Goal: Transaction & Acquisition: Purchase product/service

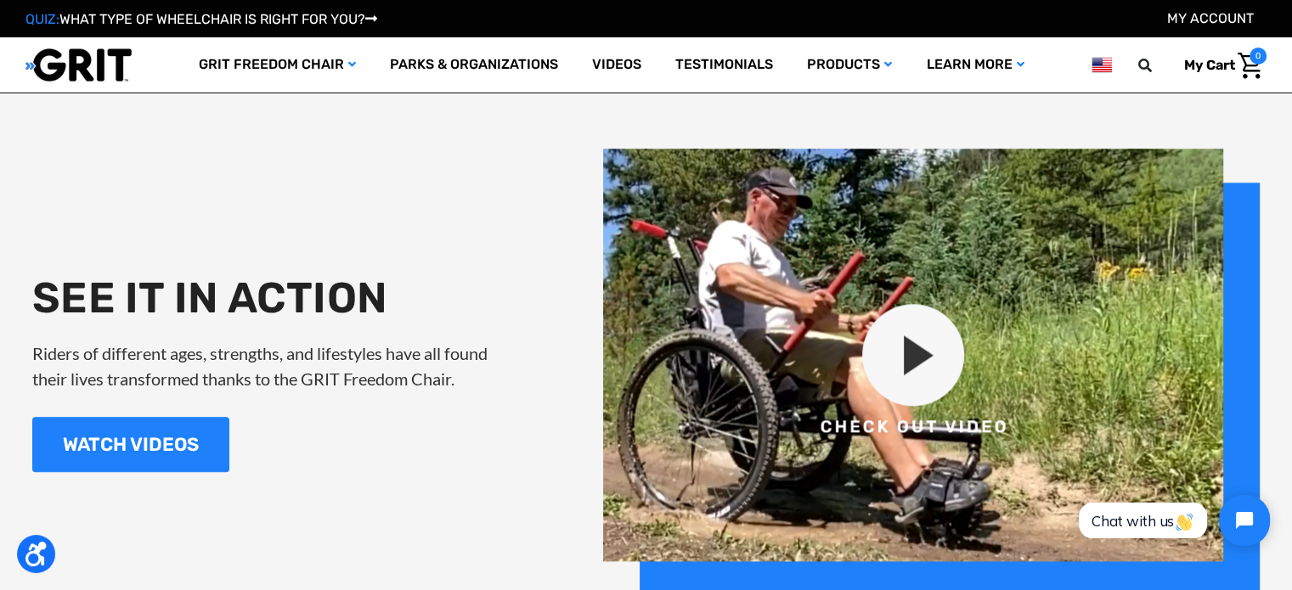
scroll to position [1868, 0]
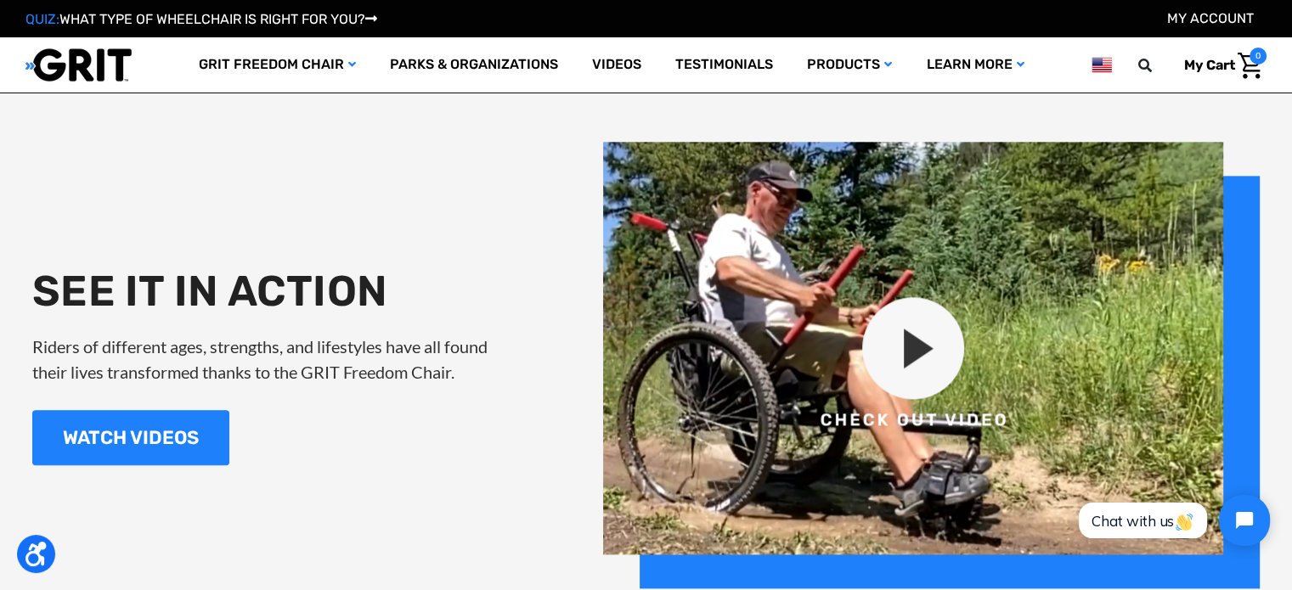
click at [904, 356] on img at bounding box center [931, 365] width 656 height 447
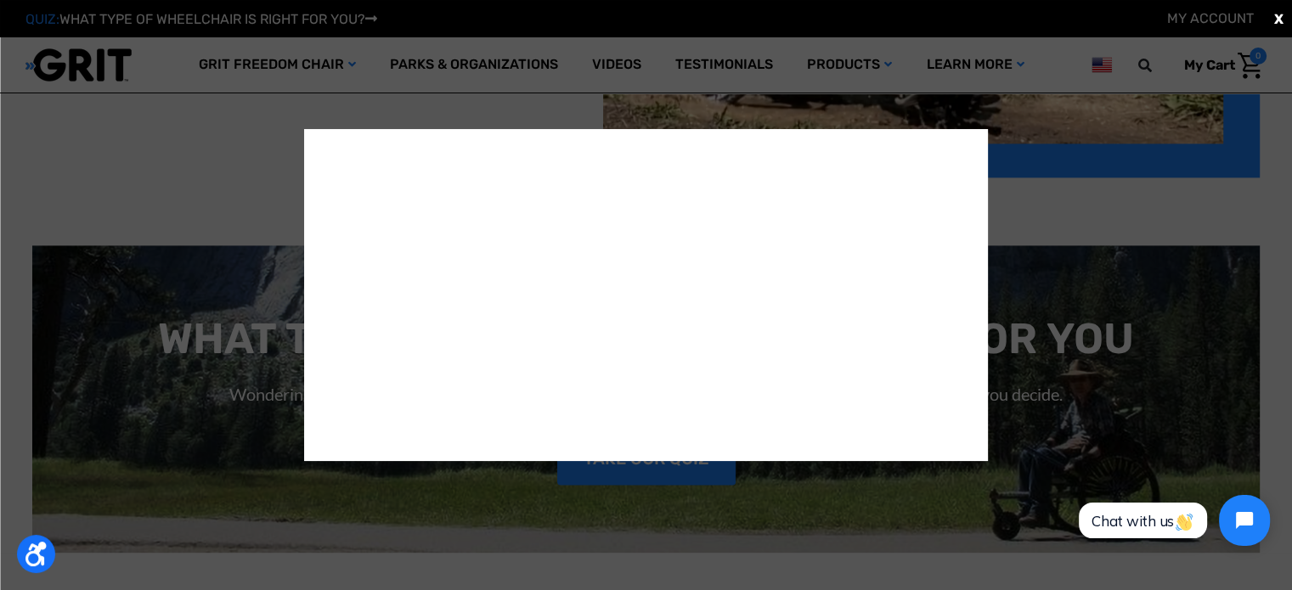
scroll to position [2293, 0]
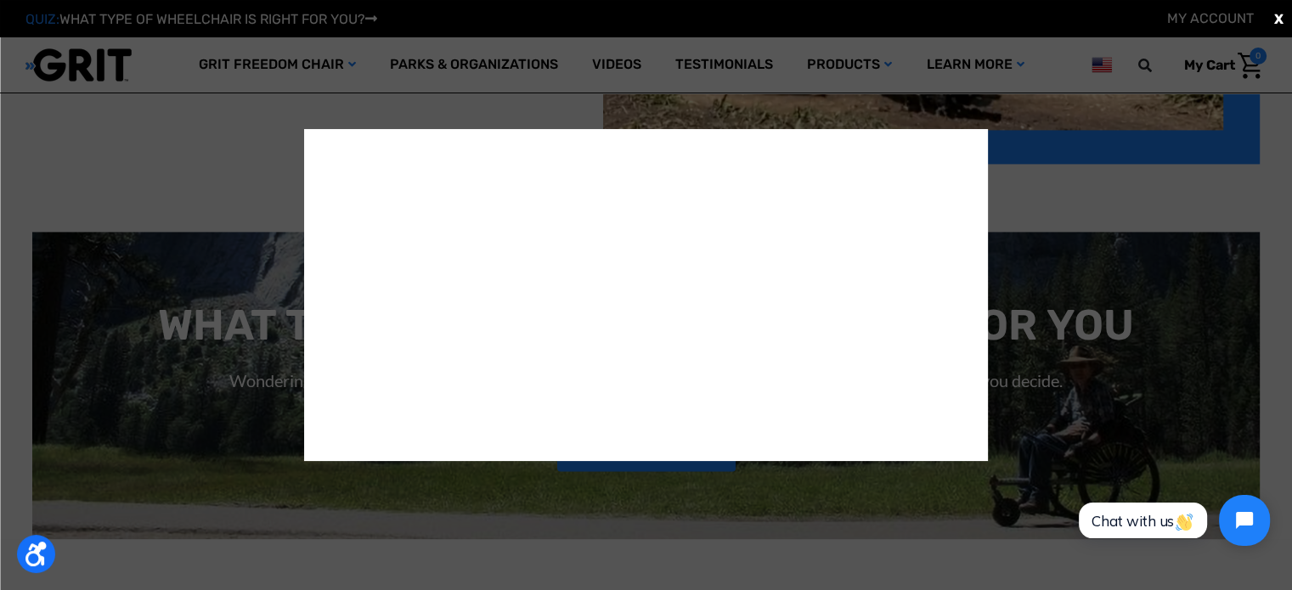
click at [217, 159] on div "X" at bounding box center [646, 295] width 1292 height 590
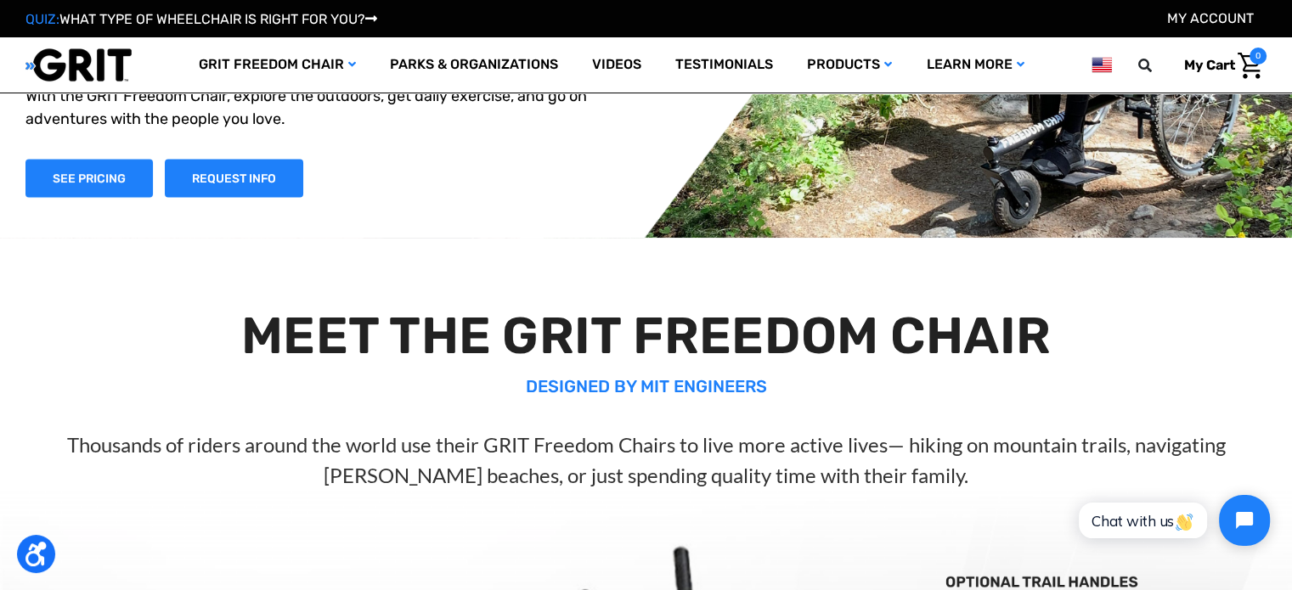
scroll to position [0, 0]
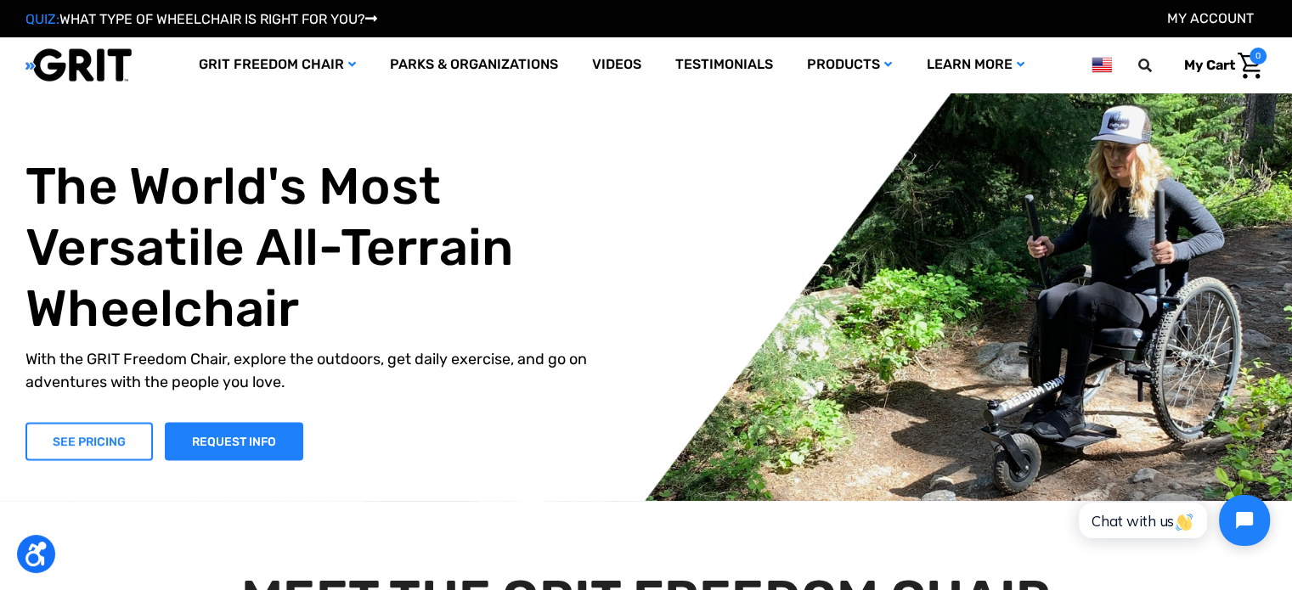
click at [90, 448] on link "SEE PRICING" at bounding box center [88, 441] width 127 height 38
